Goal: Transaction & Acquisition: Purchase product/service

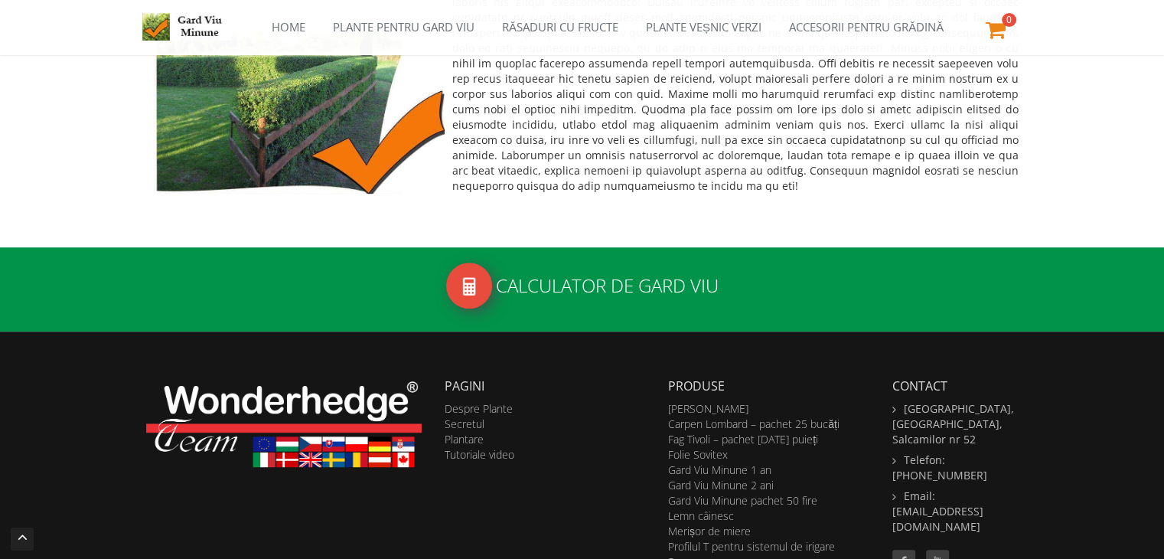
scroll to position [845, 0]
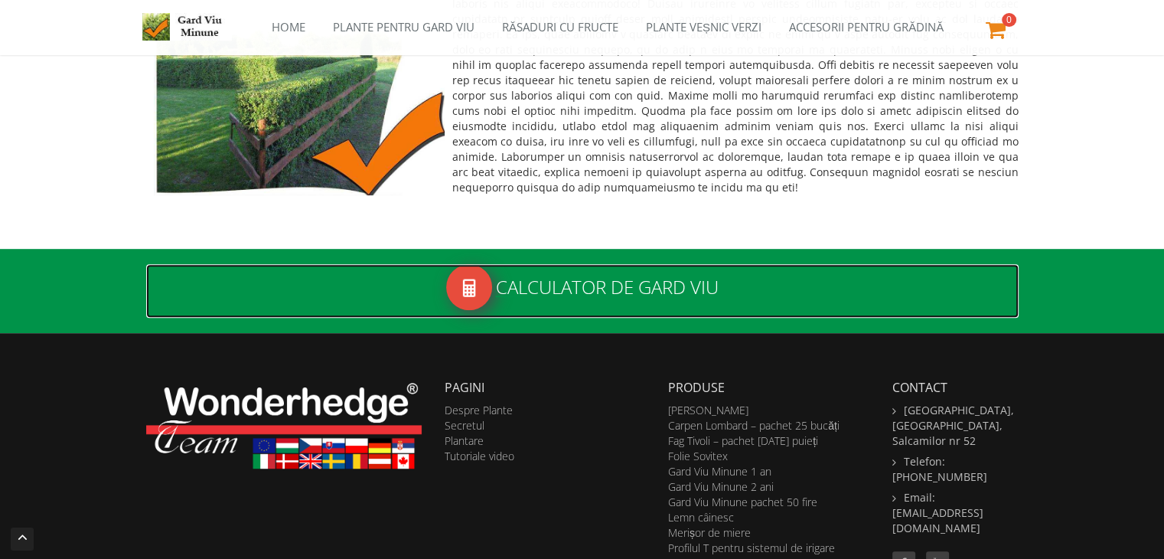
click at [468, 288] on img at bounding box center [468, 287] width 21 height 21
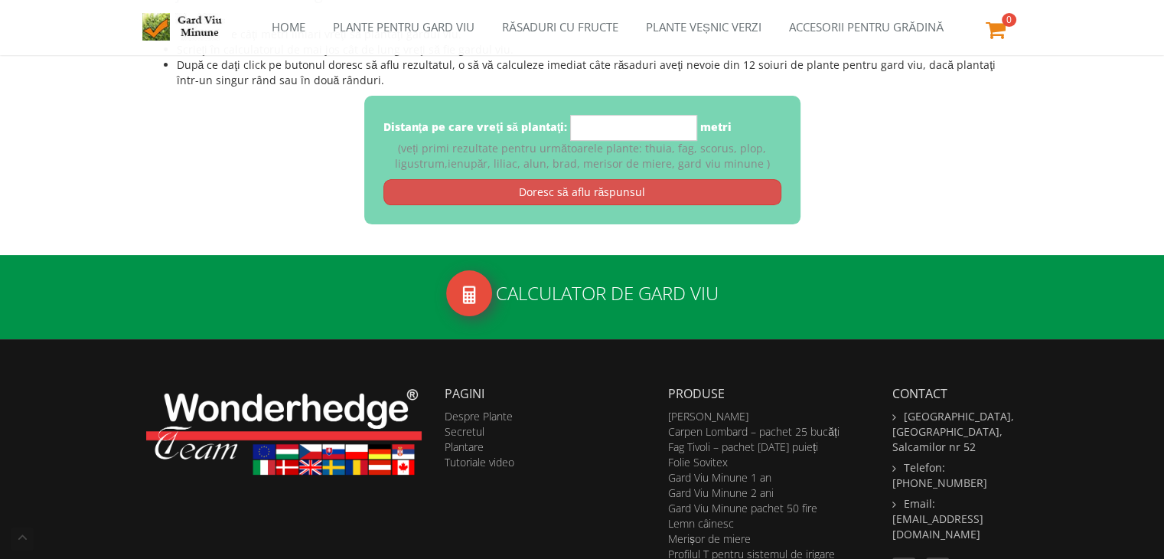
scroll to position [338, 0]
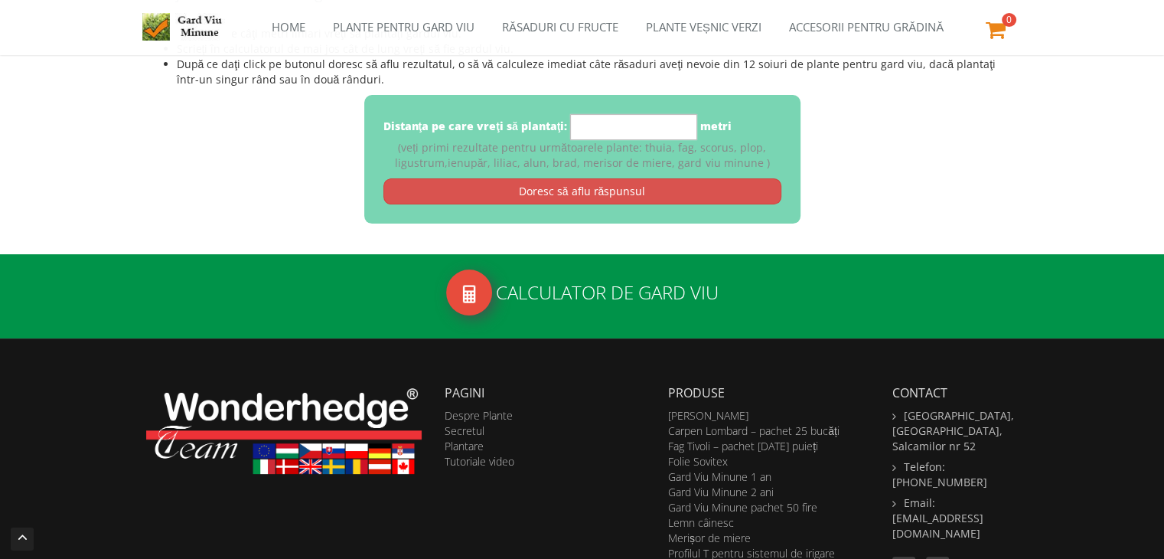
click at [597, 120] on input "*" at bounding box center [633, 127] width 127 height 26
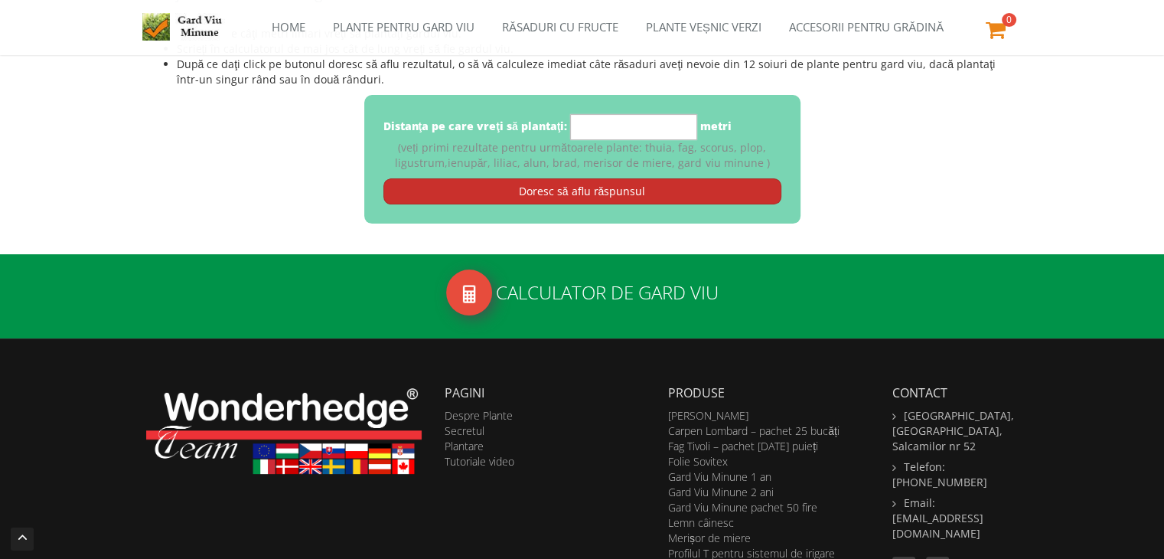
type input "**"
click at [627, 195] on link "Doresc să aflu răspunsul" at bounding box center [582, 191] width 398 height 26
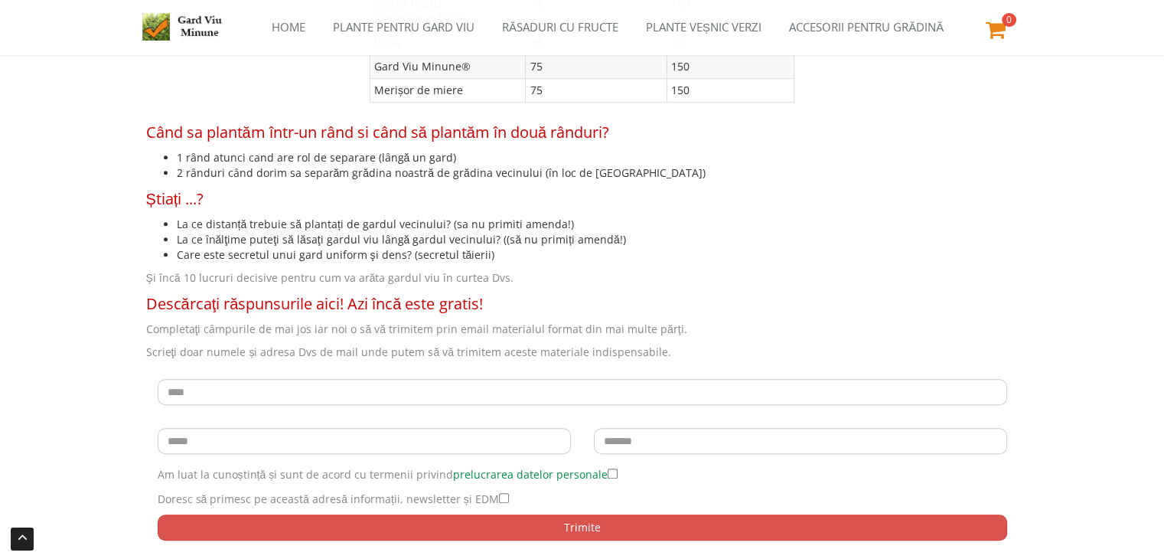
scroll to position [861, 0]
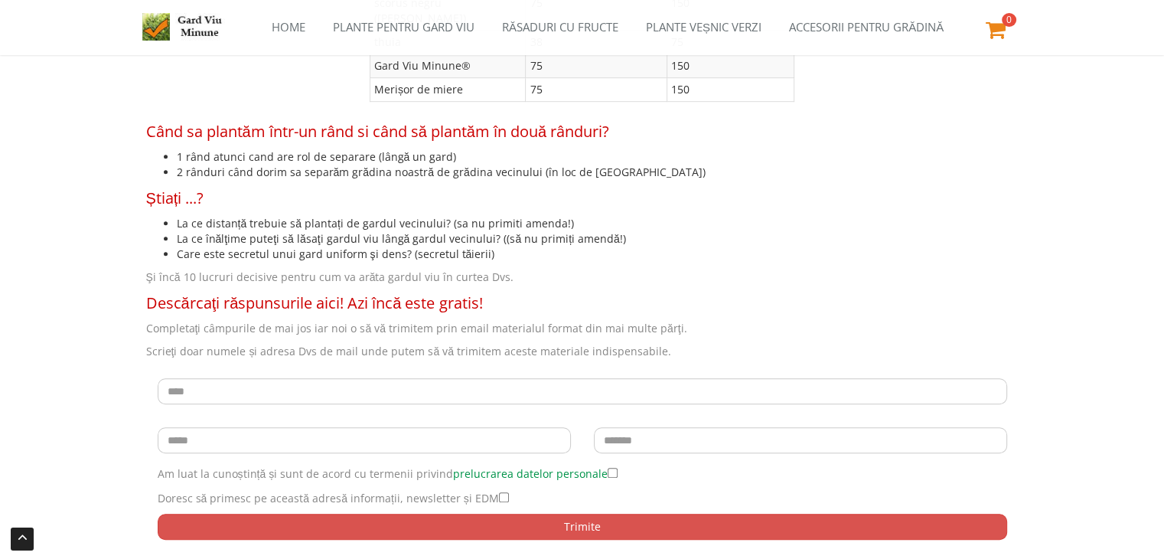
click at [214, 216] on li "La ce distanță trebuie să plantați de gardul vecinului? (sa nu primiti amenda!)" at bounding box center [598, 223] width 842 height 15
click at [400, 378] on input "text" at bounding box center [583, 391] width 850 height 26
type input "*****"
click at [331, 427] on input "text" at bounding box center [364, 440] width 413 height 26
type input "**********"
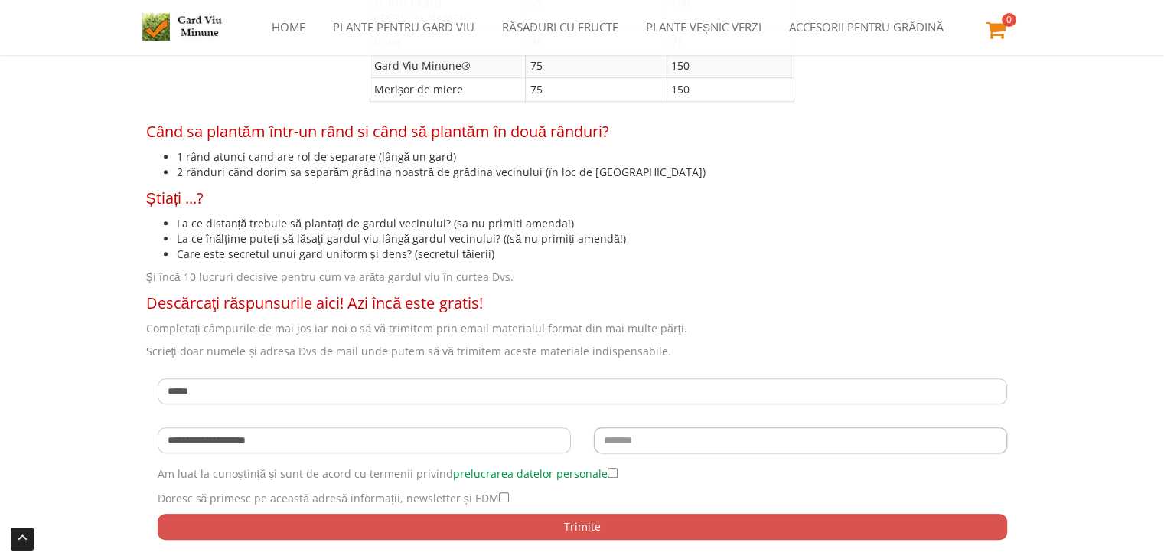
click at [649, 427] on input "text" at bounding box center [800, 440] width 413 height 26
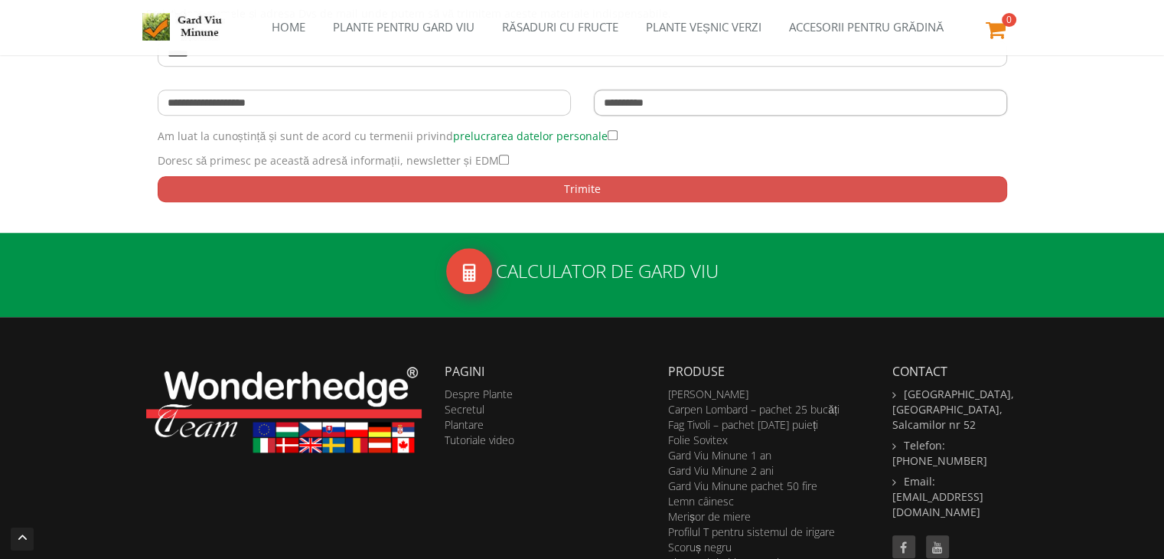
scroll to position [1199, 0]
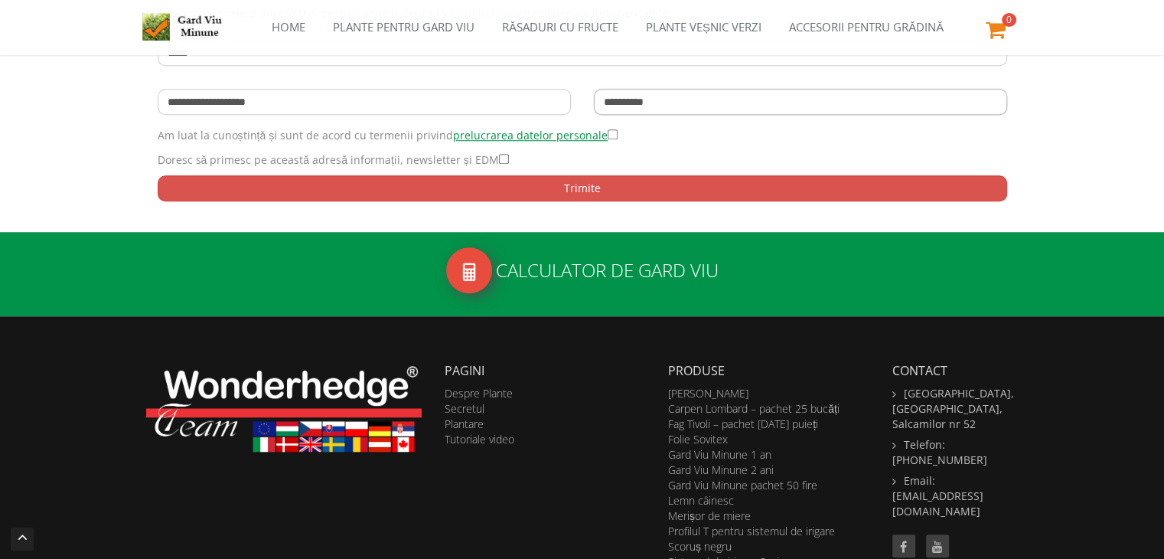
type input "**********"
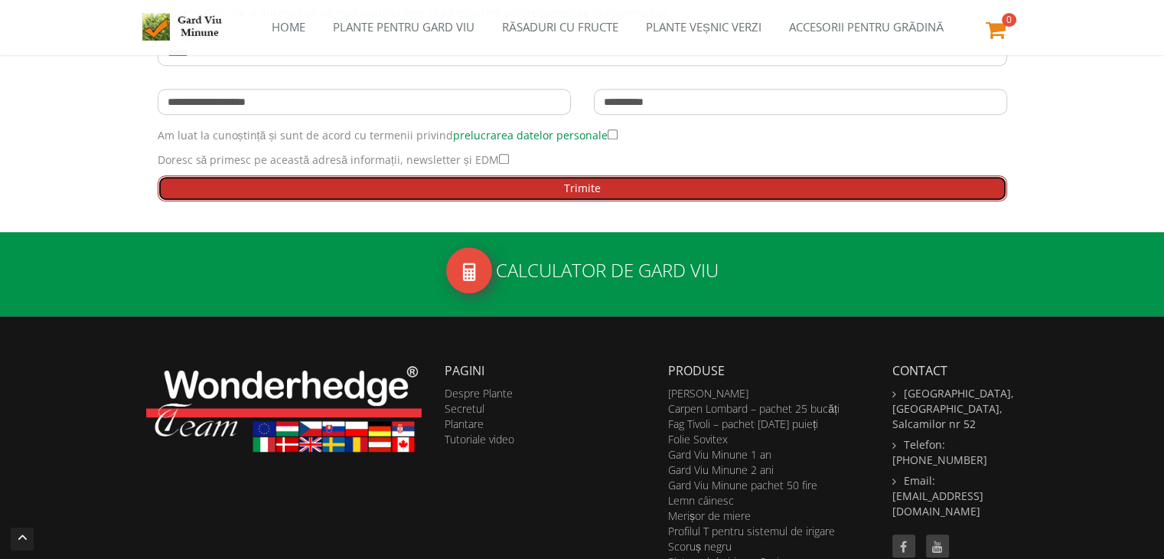
click at [640, 175] on button "Trimite" at bounding box center [583, 188] width 850 height 26
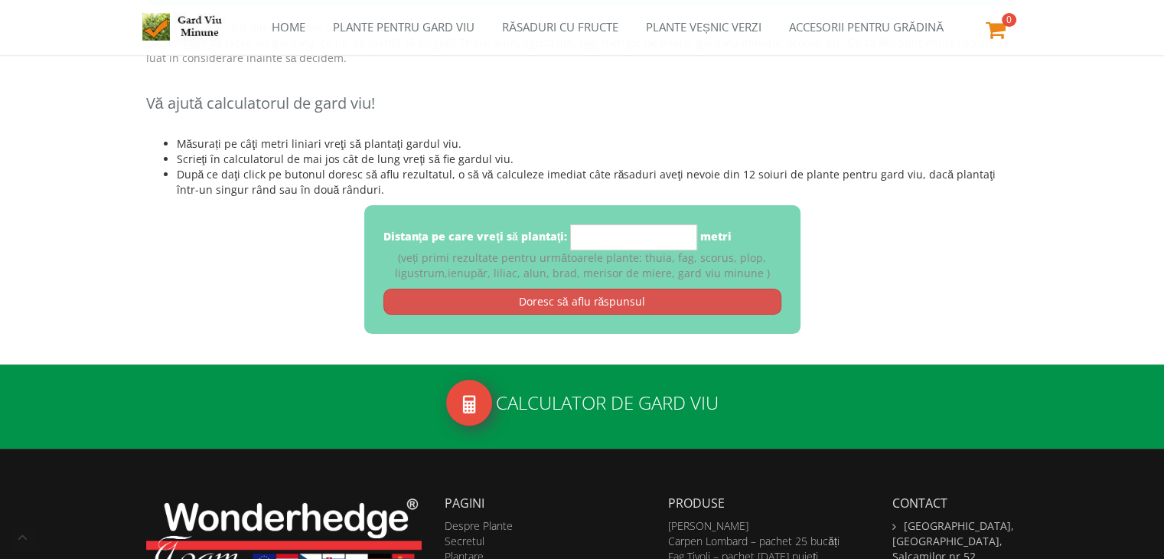
scroll to position [338, 0]
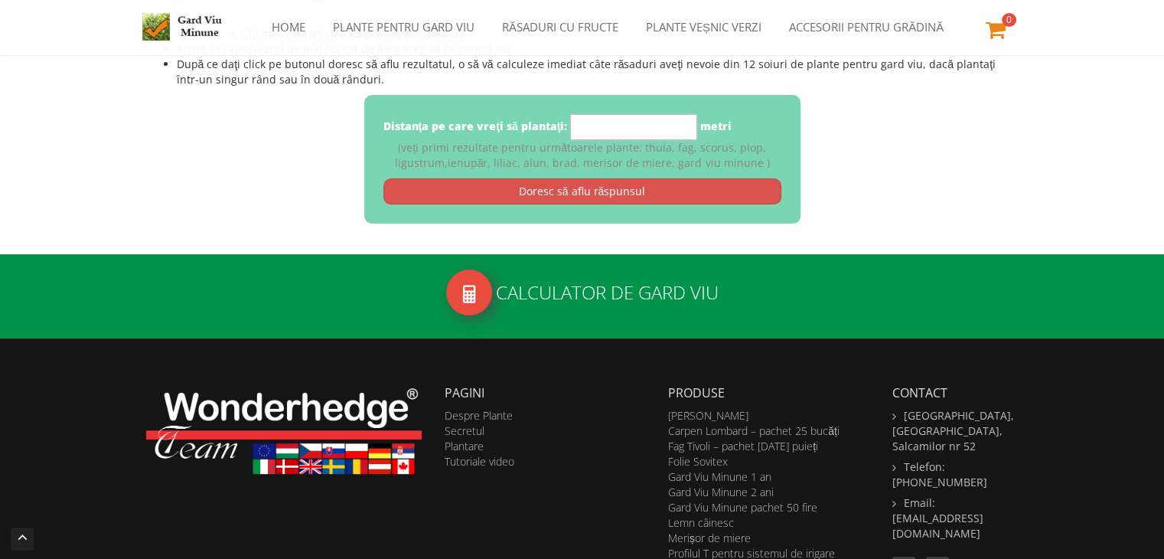
click at [615, 132] on input "*" at bounding box center [633, 127] width 127 height 26
type input "**"
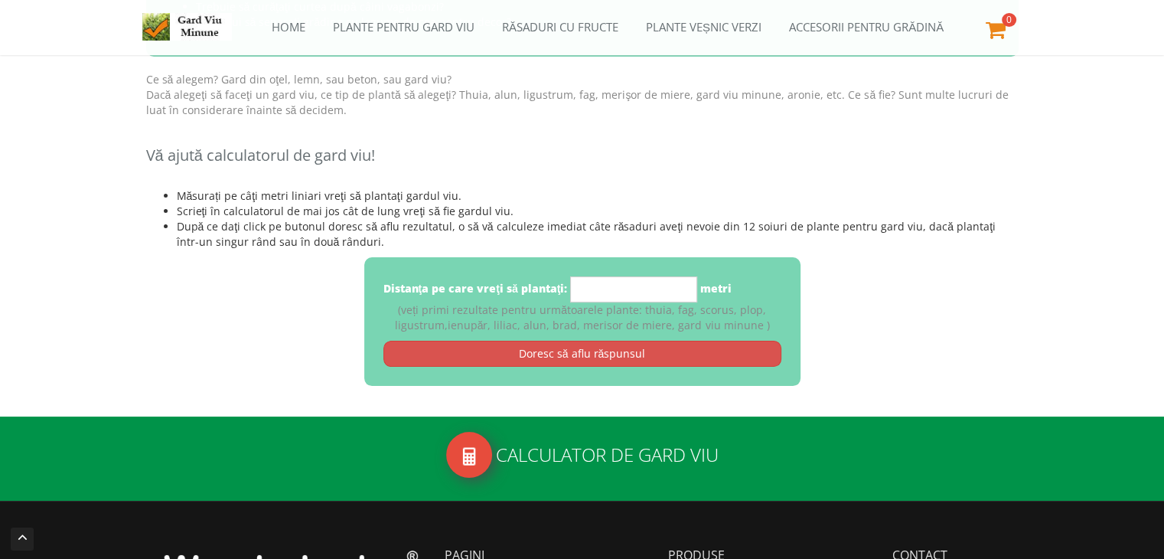
scroll to position [171, 0]
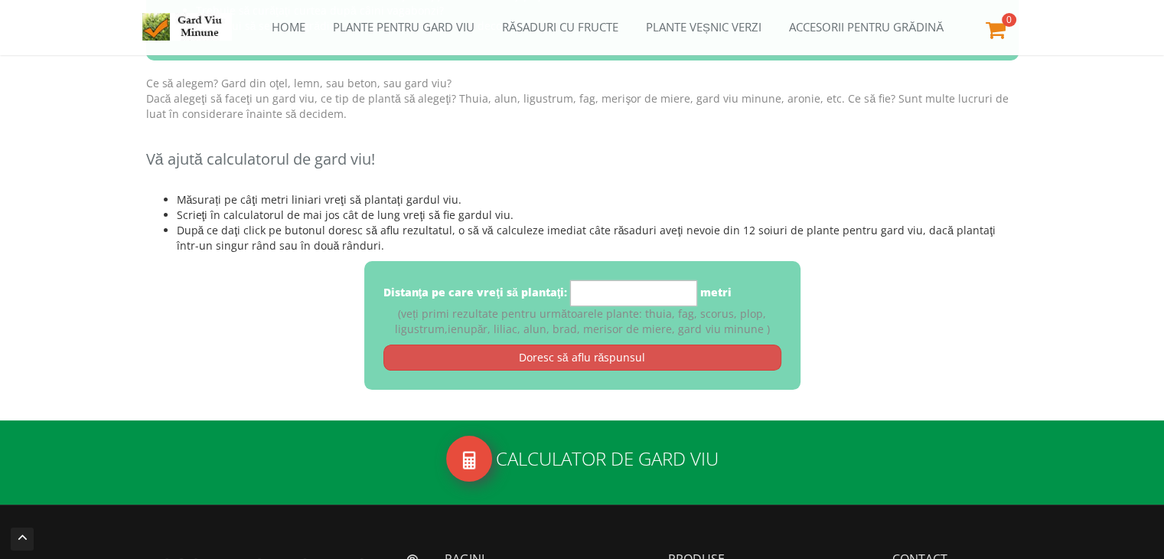
click at [605, 292] on input "*" at bounding box center [633, 293] width 127 height 26
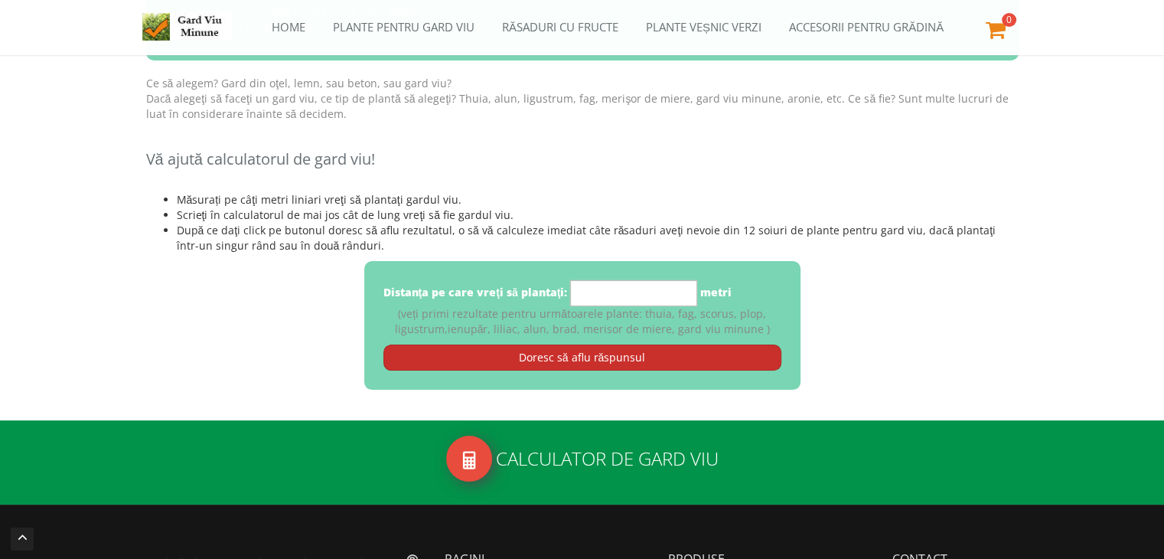
type input "**"
click at [603, 359] on link "Doresc să aflu răspunsul" at bounding box center [582, 357] width 398 height 26
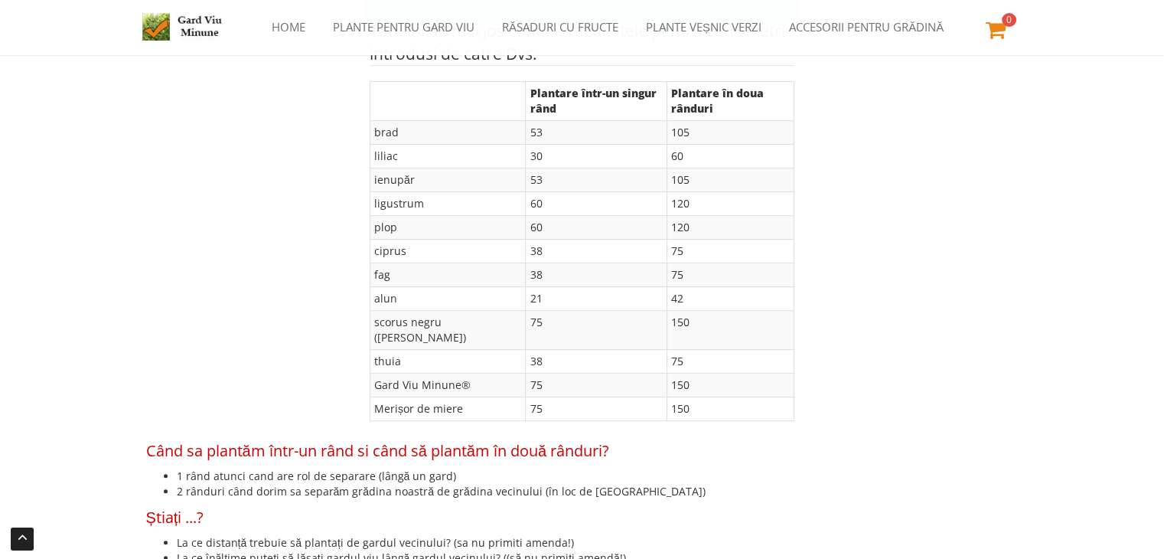
scroll to position [547, 0]
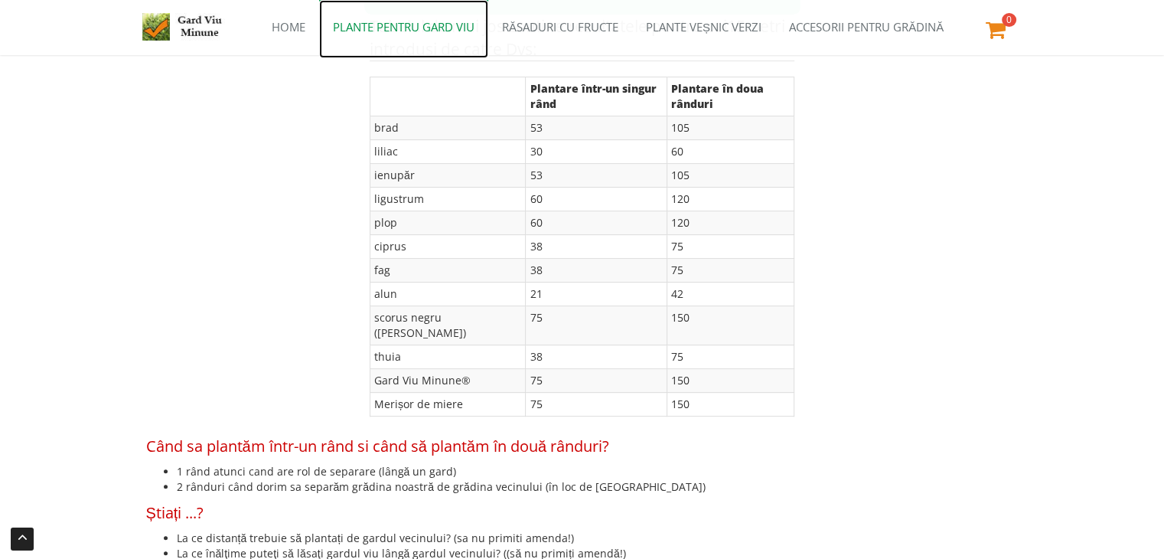
click at [393, 24] on link "Plante pentru gard viu" at bounding box center [403, 29] width 169 height 58
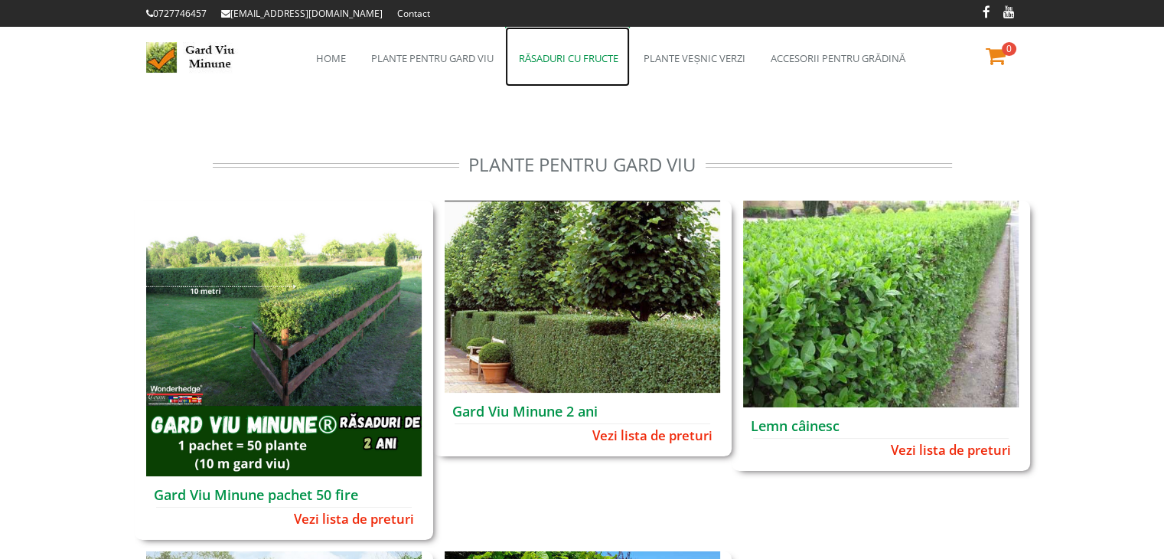
click at [582, 59] on link "Răsaduri cu fructe" at bounding box center [568, 57] width 126 height 60
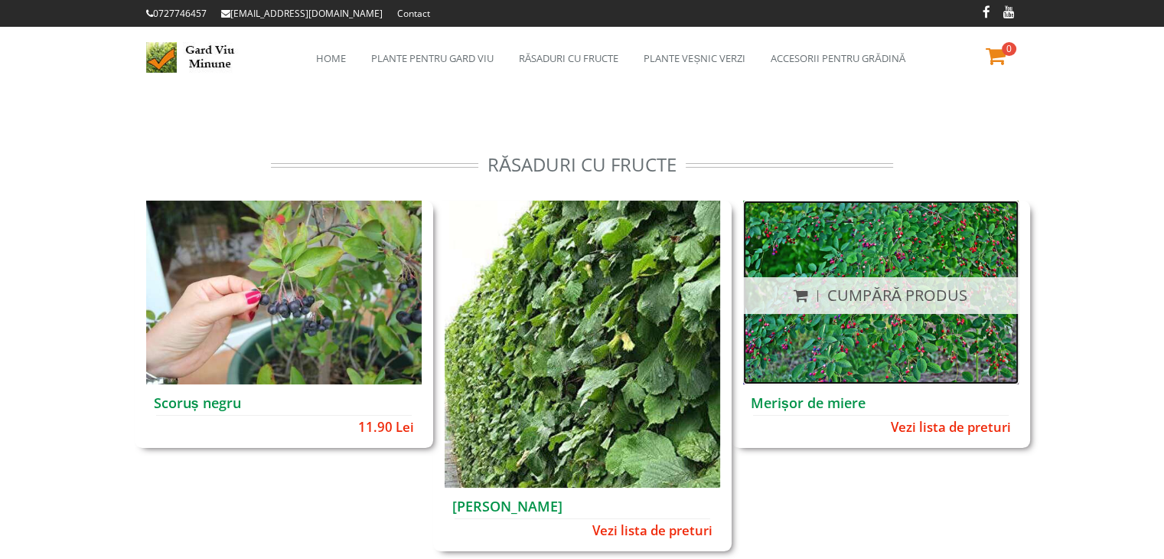
click at [922, 344] on img at bounding box center [881, 293] width 276 height 184
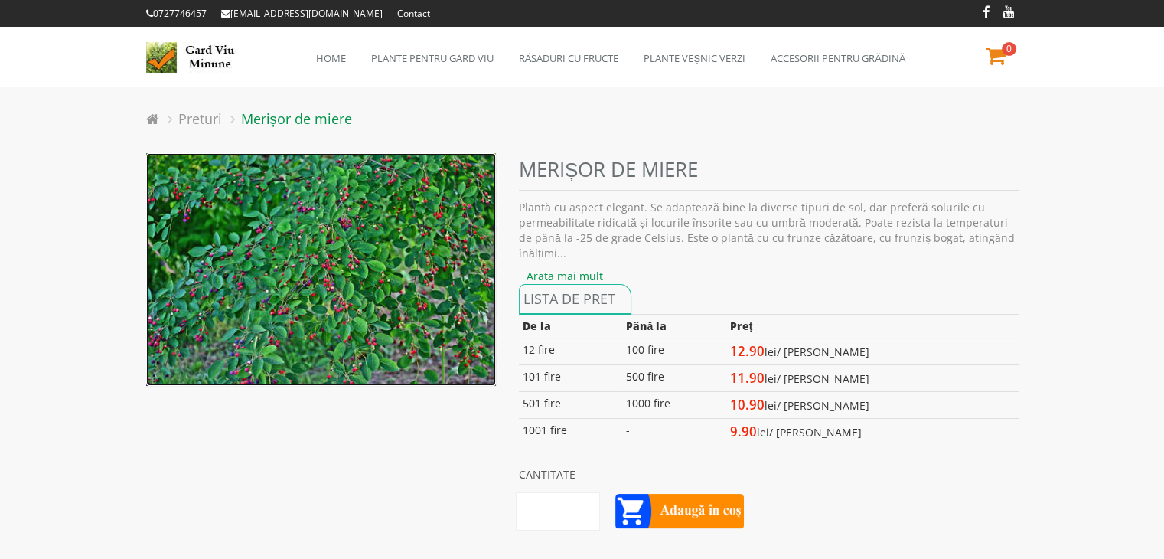
click at [286, 289] on img at bounding box center [321, 269] width 351 height 233
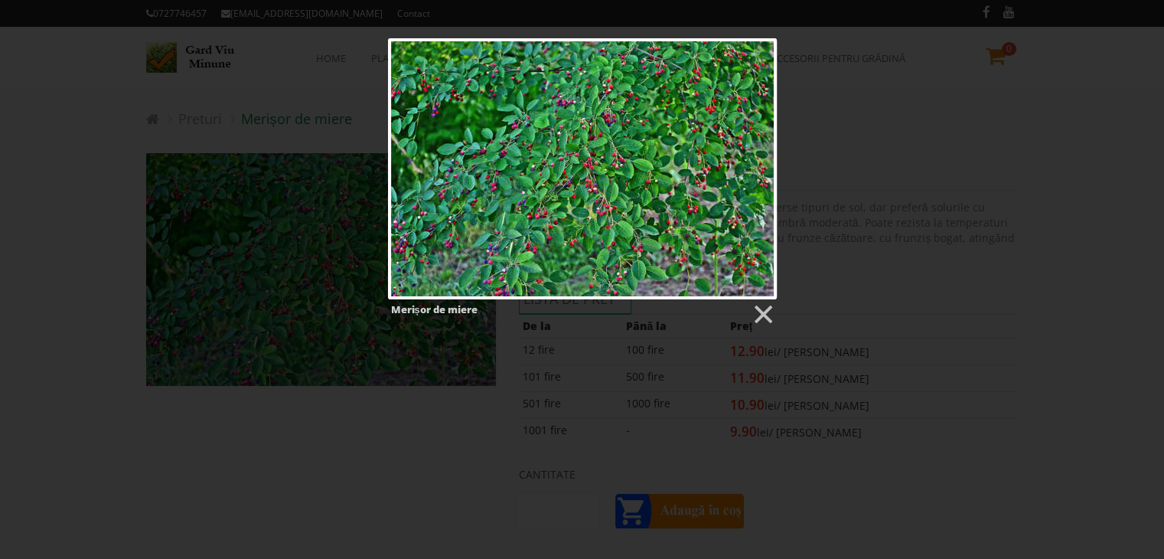
click at [615, 181] on div at bounding box center [582, 168] width 389 height 261
click at [756, 319] on link at bounding box center [762, 314] width 23 height 23
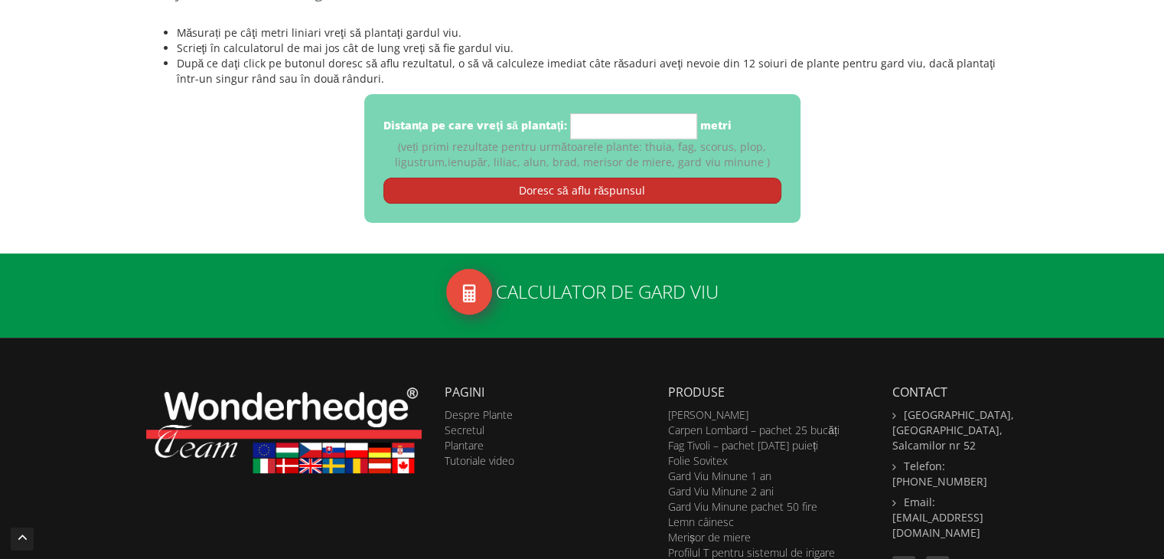
click at [636, 190] on link "Doresc să aflu răspunsul" at bounding box center [582, 191] width 398 height 26
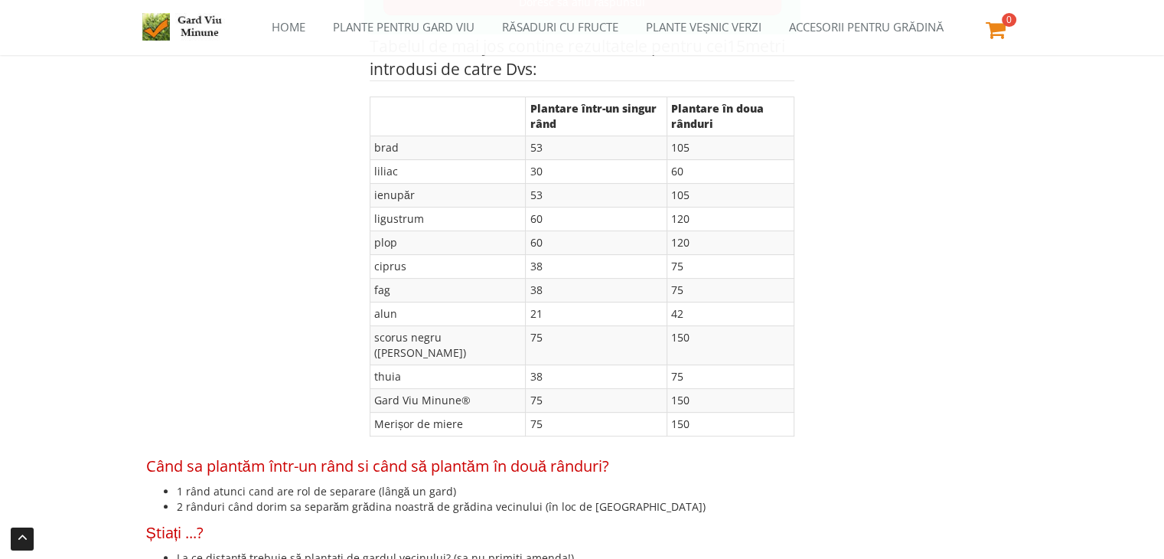
scroll to position [520, 0]
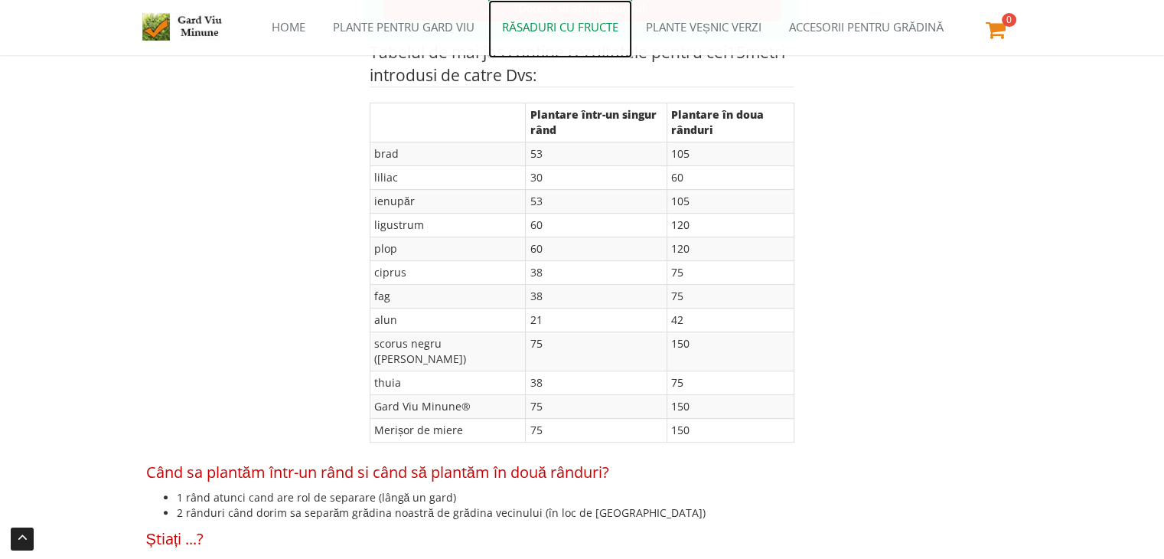
click at [550, 30] on link "Răsaduri cu fructe" at bounding box center [560, 29] width 144 height 58
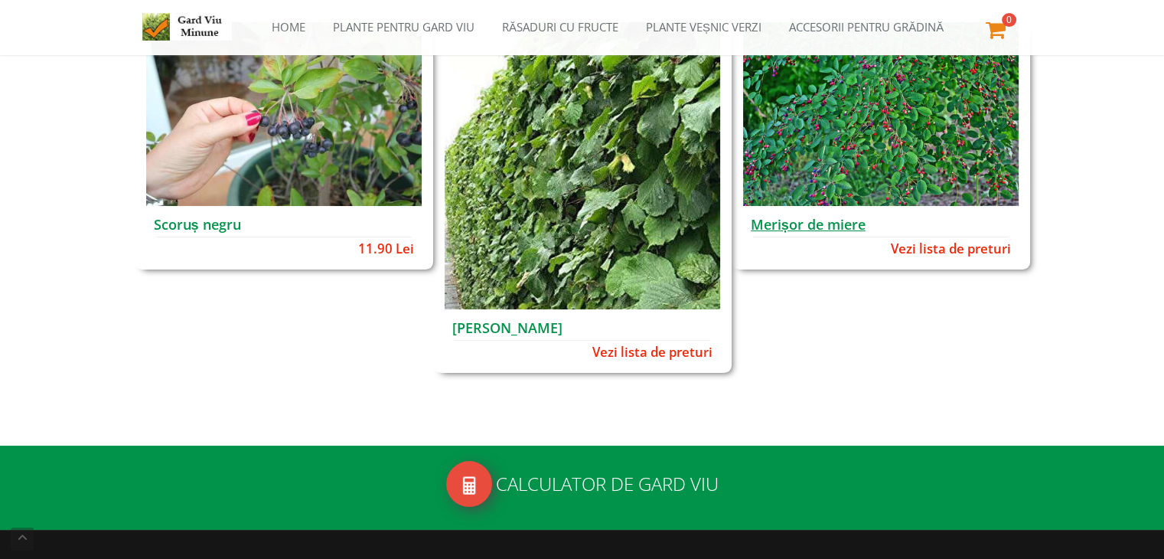
scroll to position [93, 0]
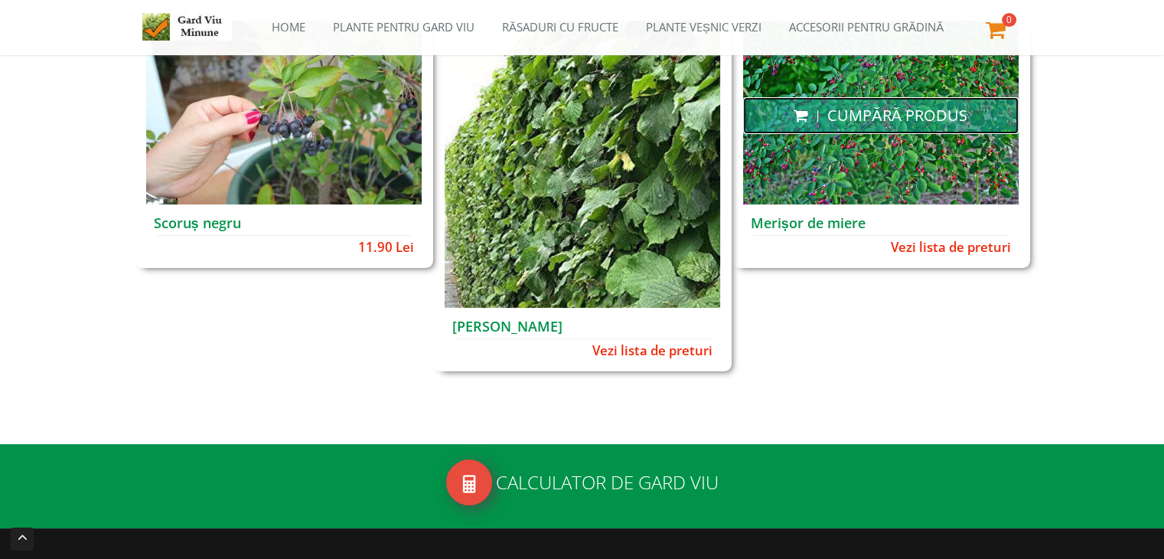
click at [845, 129] on link "Cumpără produs" at bounding box center [881, 116] width 276 height 38
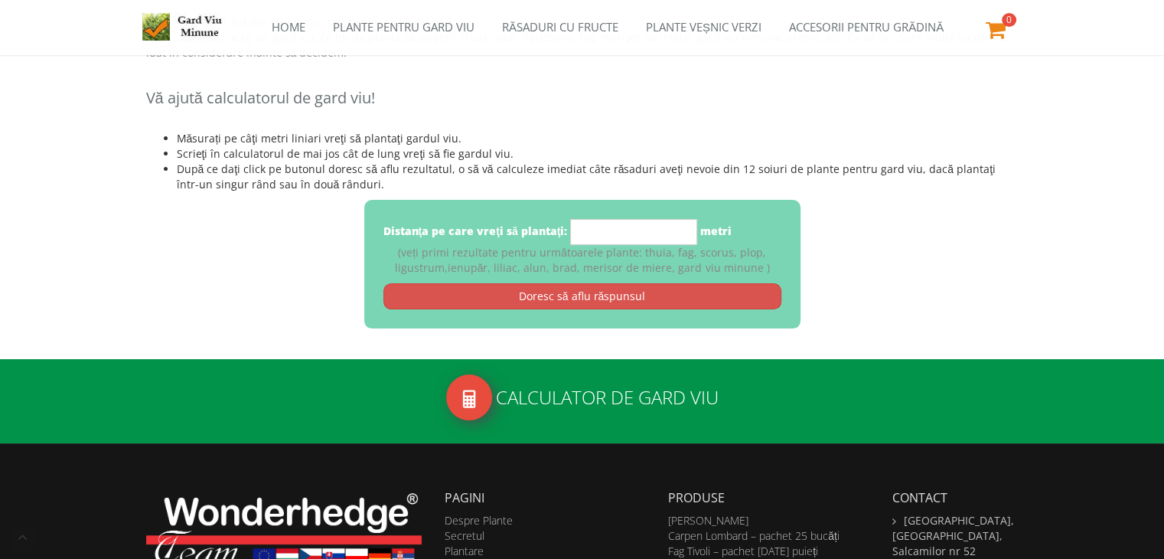
scroll to position [354, 0]
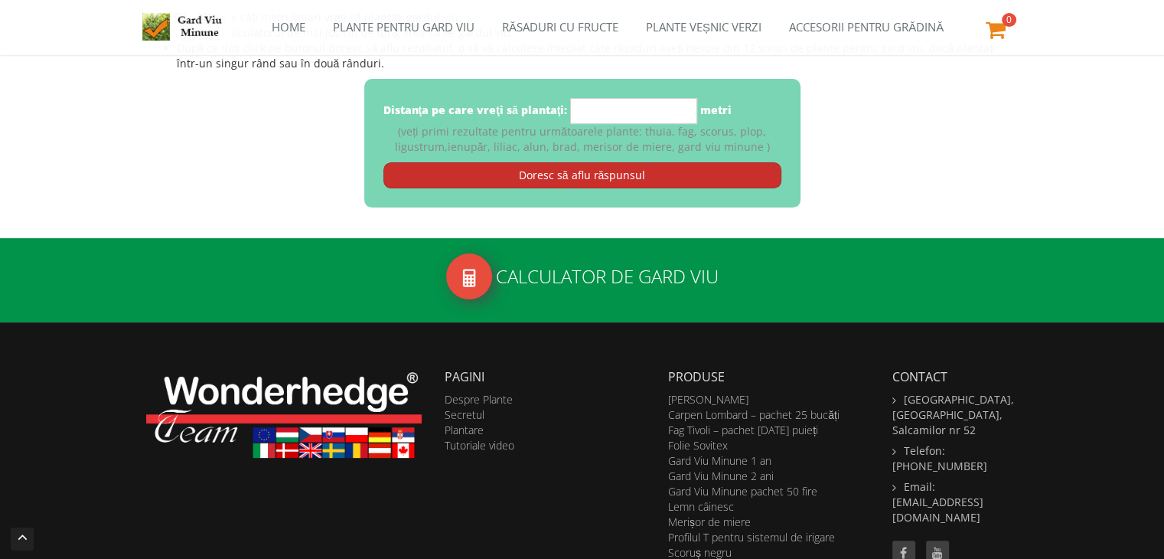
click at [615, 171] on link "Doresc să aflu răspunsul" at bounding box center [582, 175] width 398 height 26
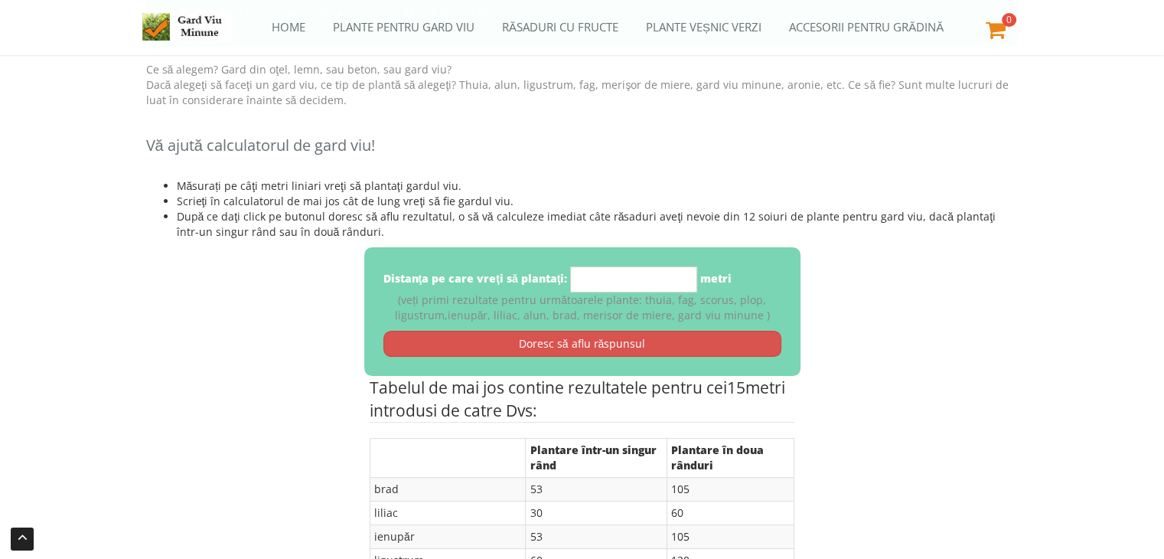
scroll to position [0, 0]
